Goal: Information Seeking & Learning: Find specific fact

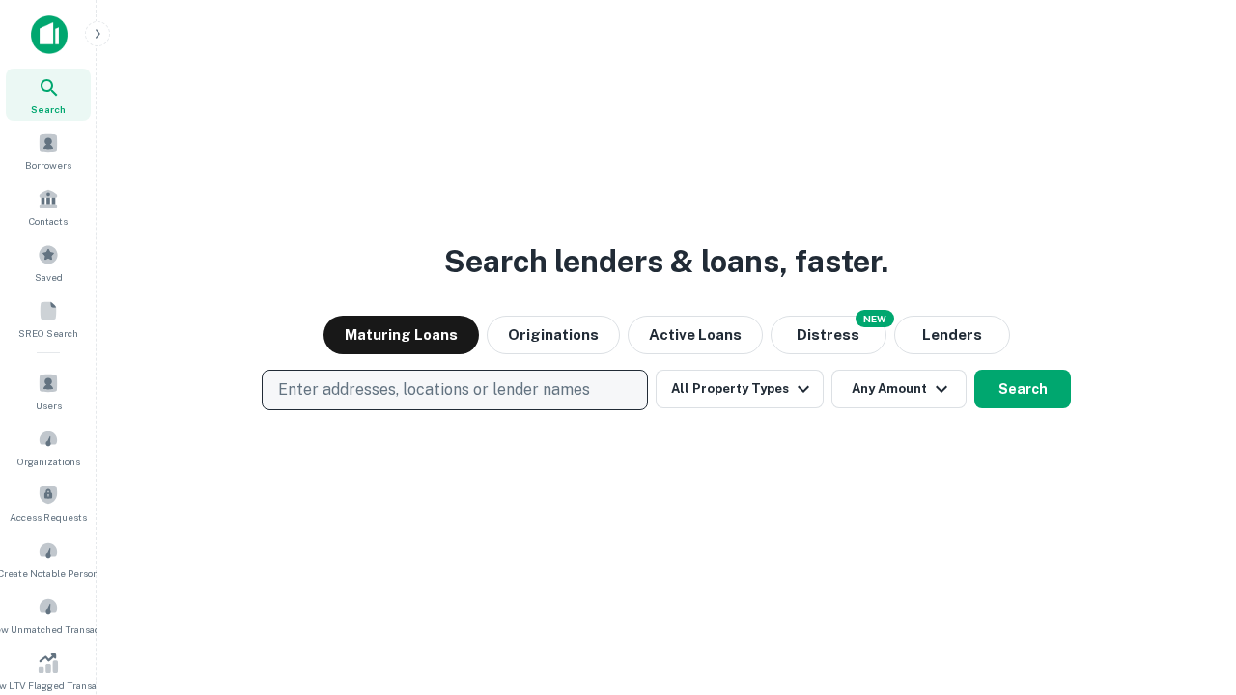
click at [454, 390] on p "Enter addresses, locations or lender names" at bounding box center [434, 390] width 312 height 23
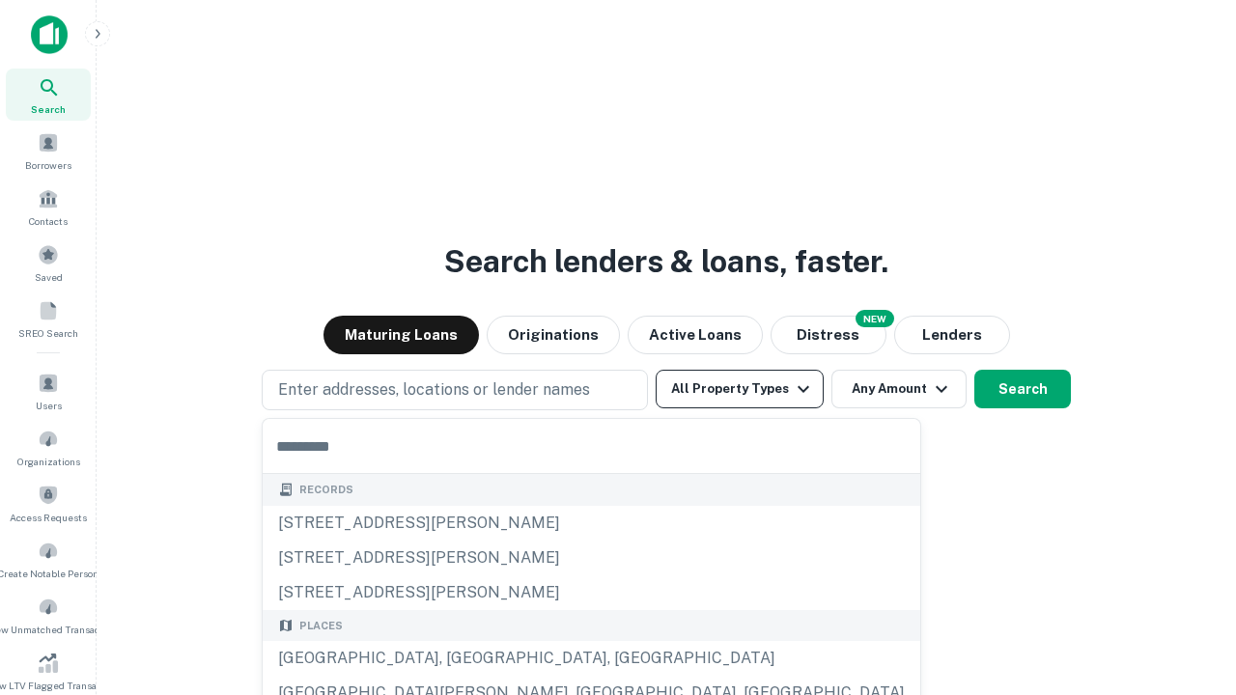
click at [740, 389] on button "All Property Types" at bounding box center [740, 389] width 168 height 39
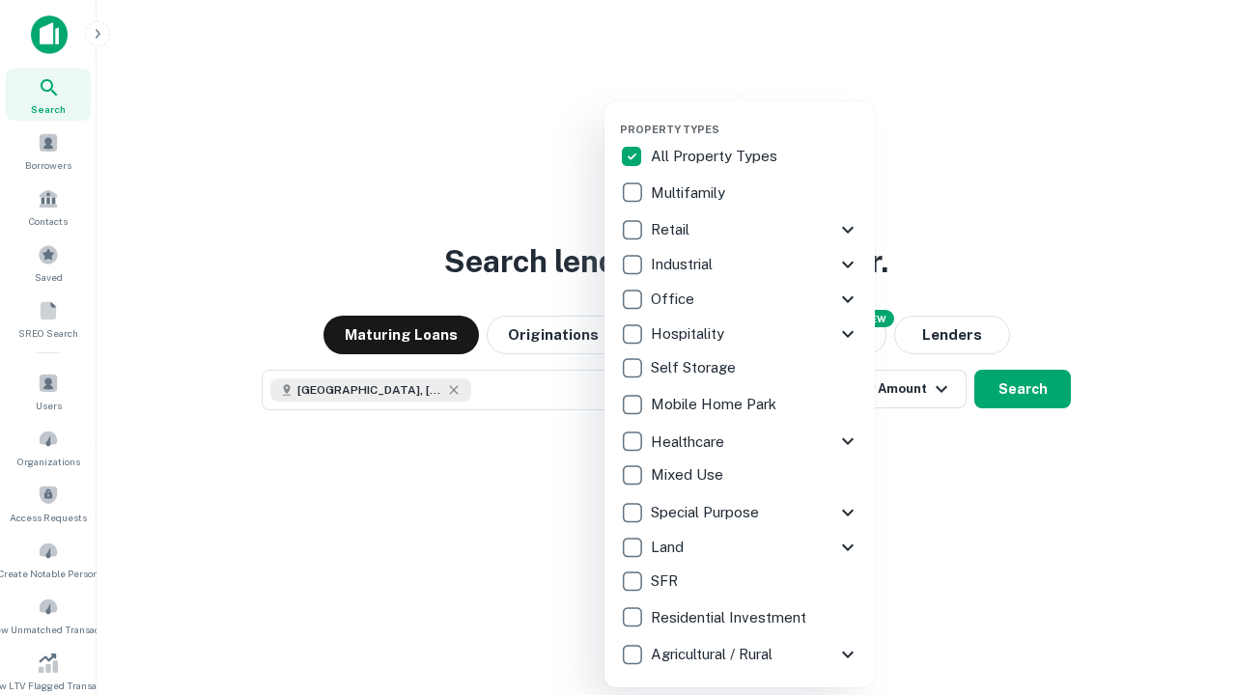
click at [755, 117] on button "button" at bounding box center [755, 117] width 270 height 1
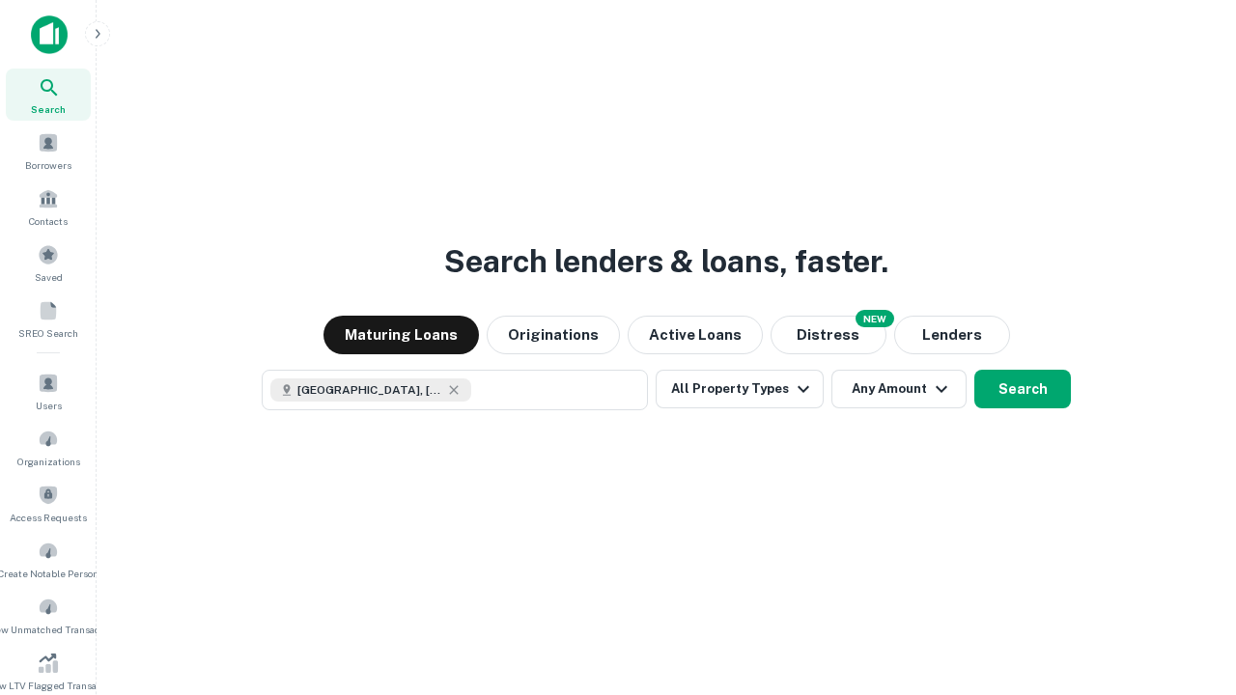
scroll to position [11, 233]
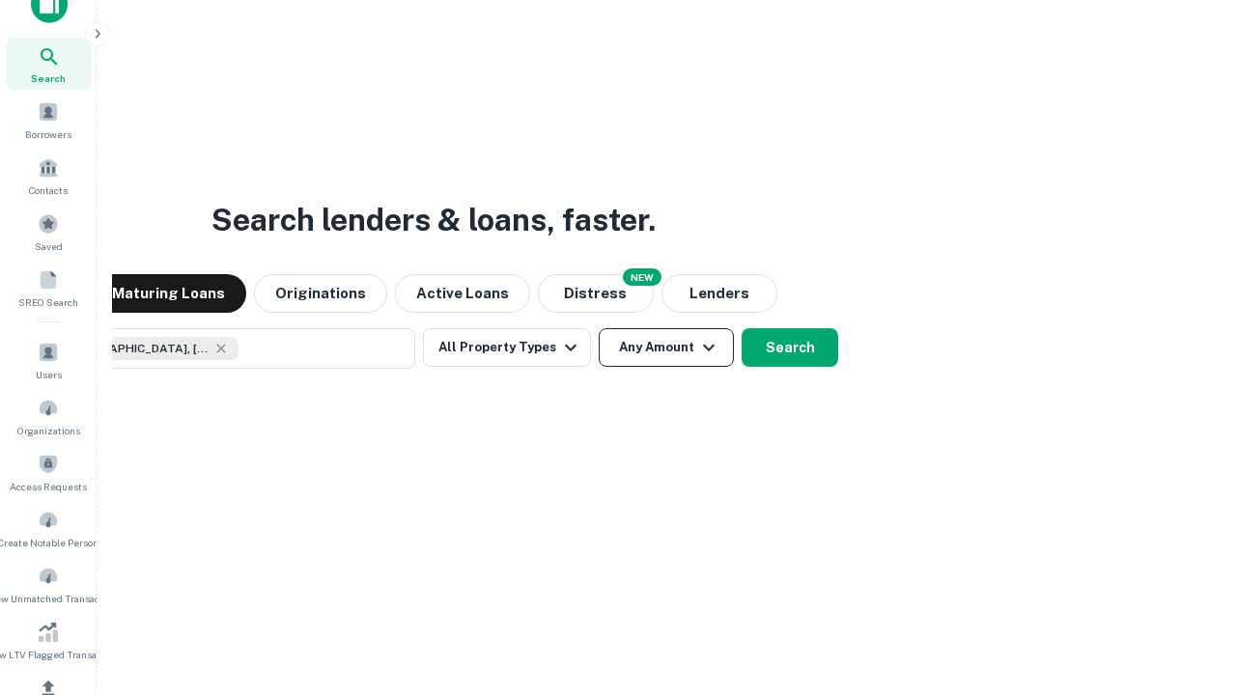
click at [599, 328] on button "Any Amount" at bounding box center [666, 347] width 135 height 39
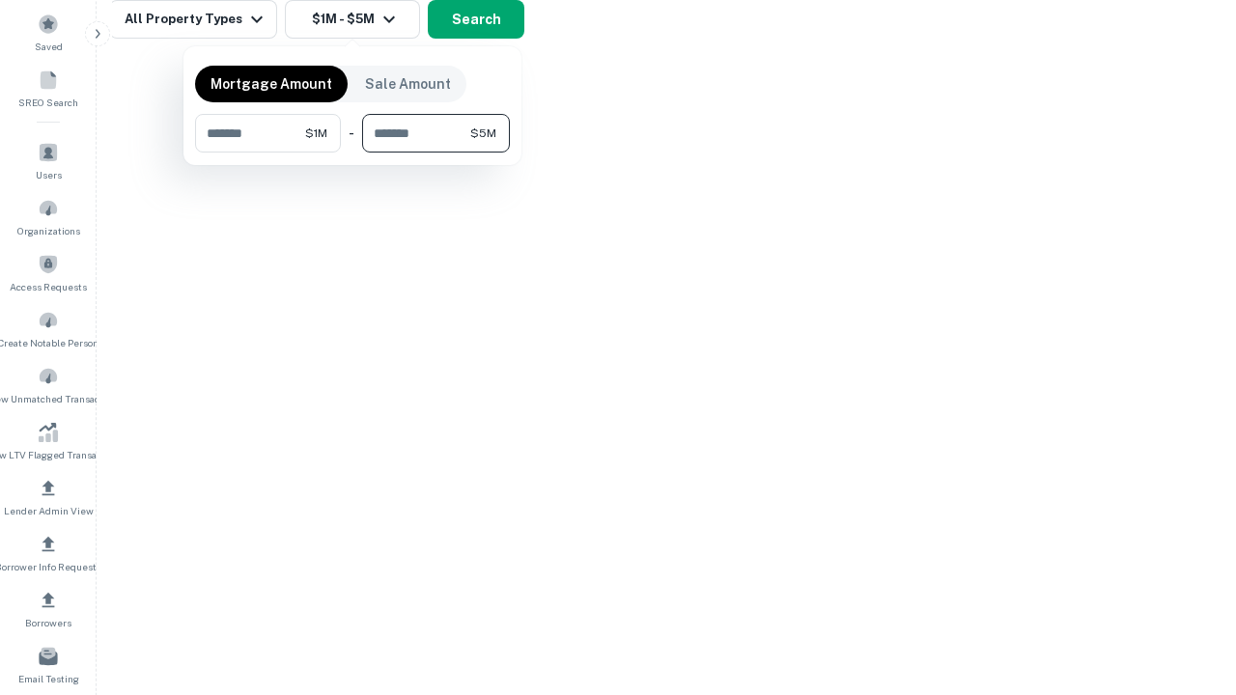
type input "*******"
click at [352, 153] on button "button" at bounding box center [352, 153] width 315 height 1
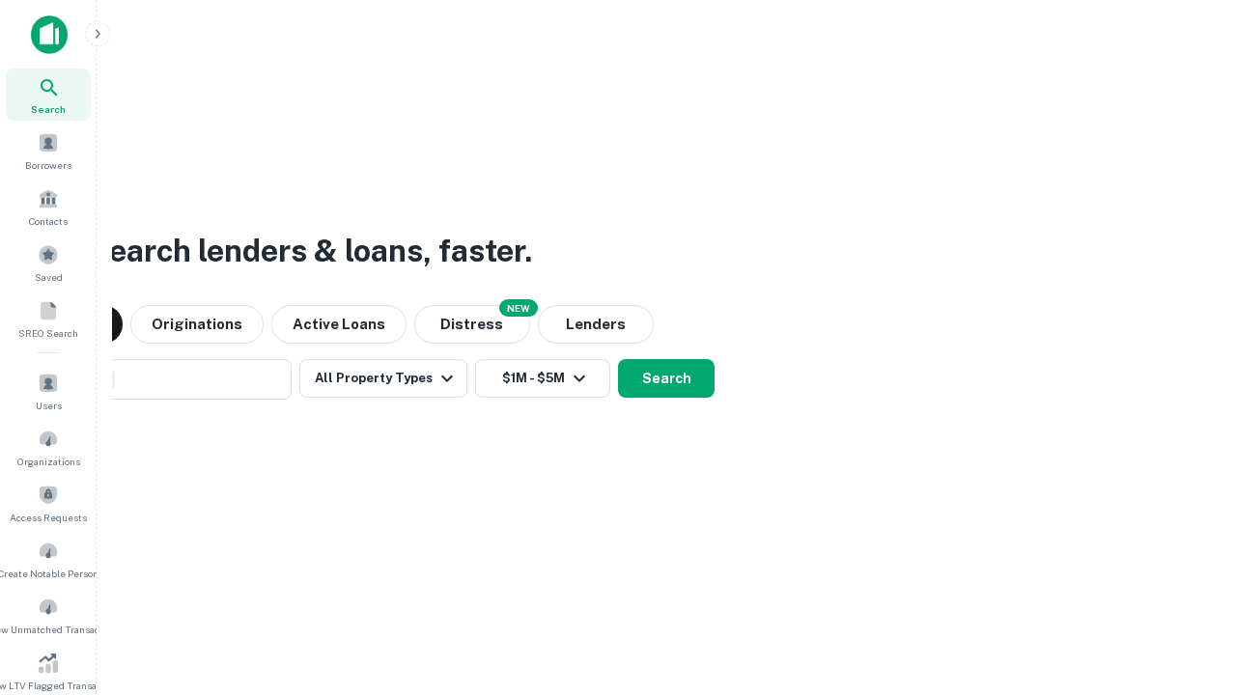
scroll to position [31, 0]
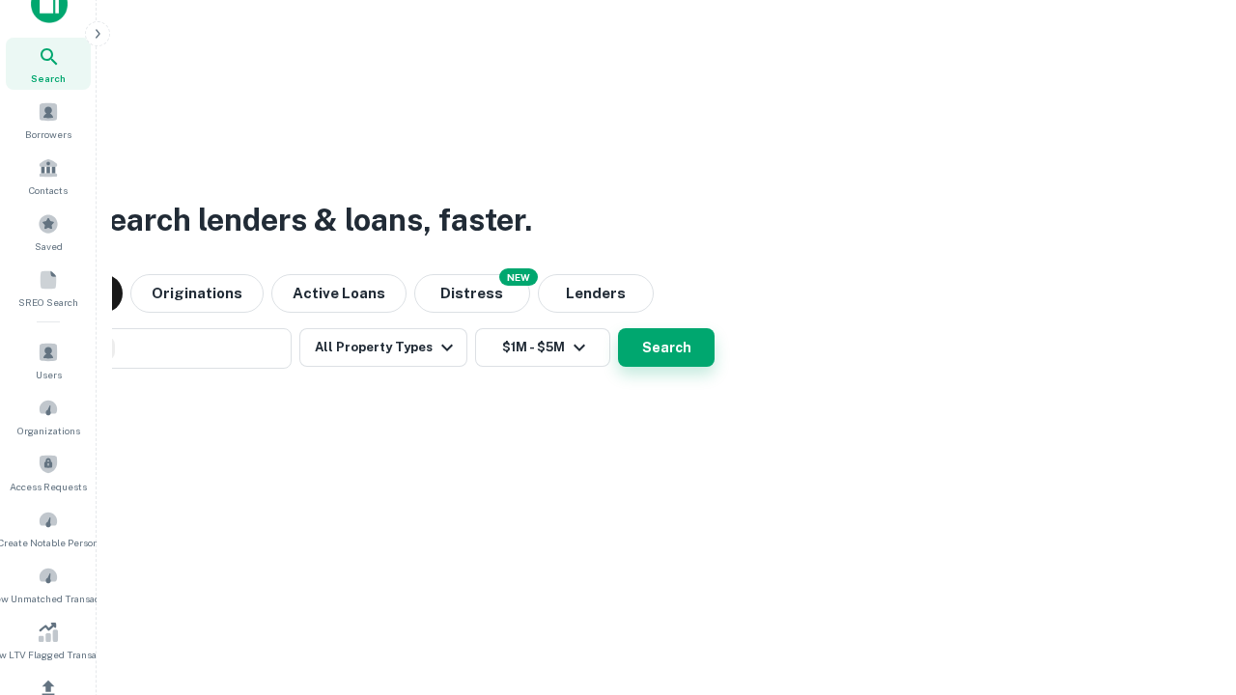
click at [618, 328] on button "Search" at bounding box center [666, 347] width 97 height 39
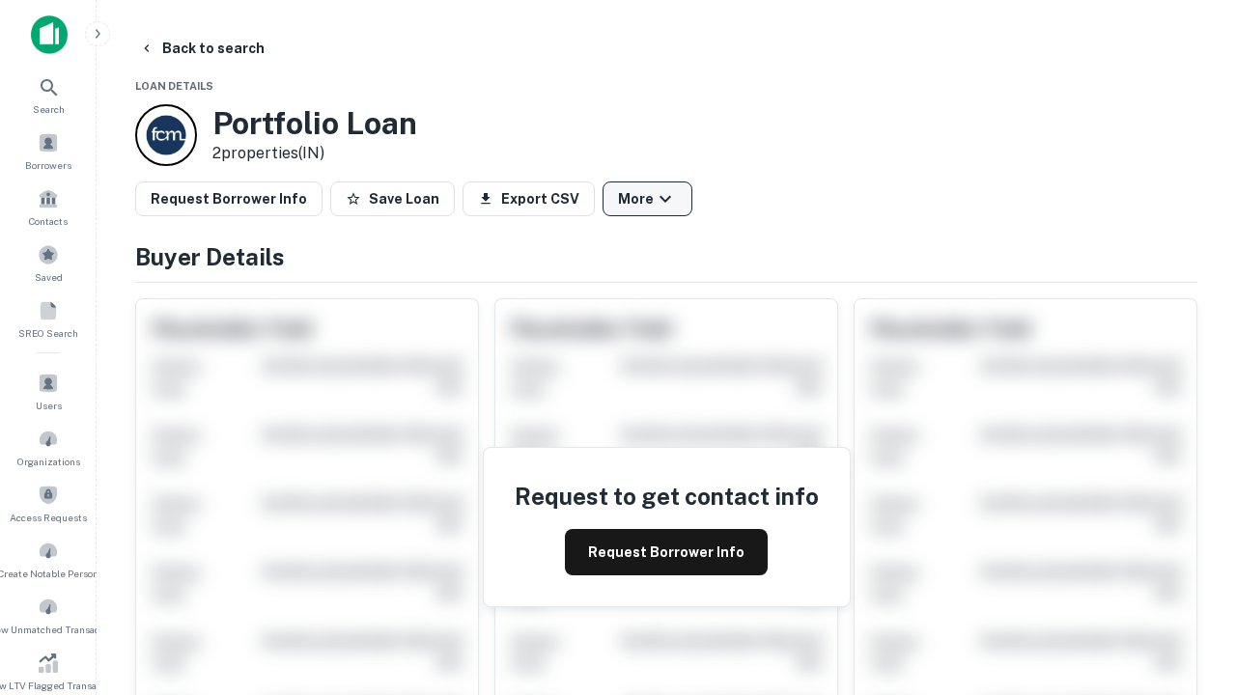
click at [647, 199] on button "More" at bounding box center [648, 199] width 90 height 35
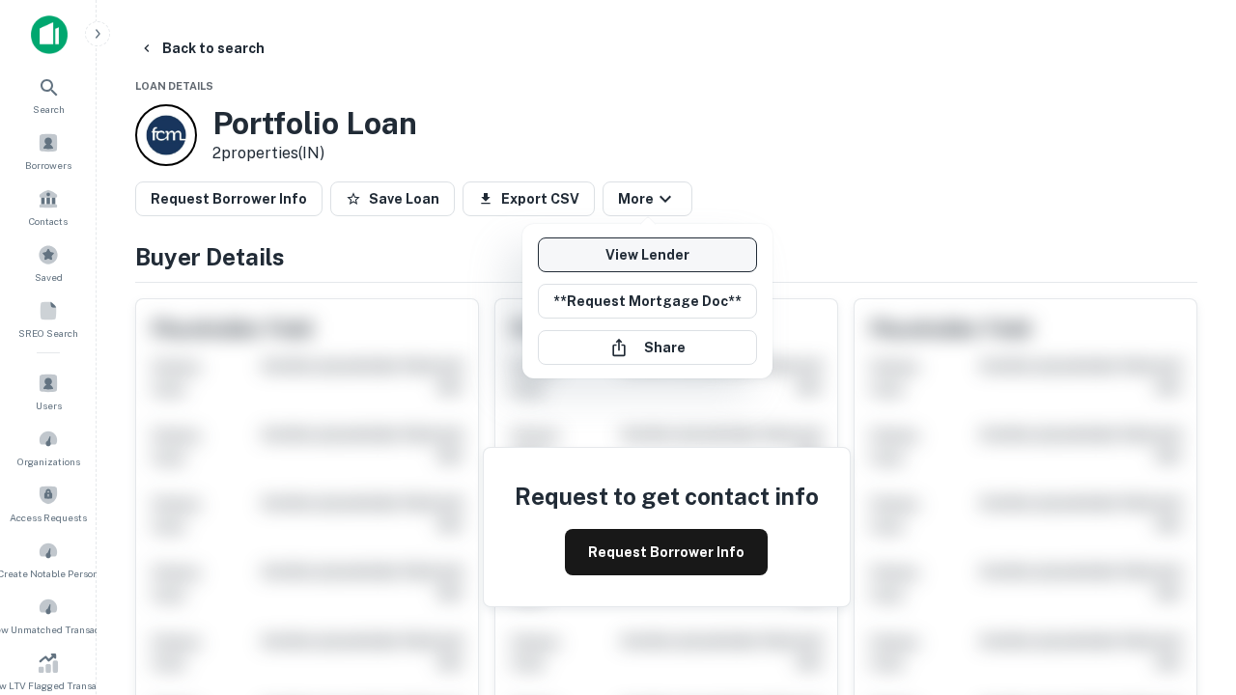
click at [647, 255] on link "View Lender" at bounding box center [647, 255] width 219 height 35
